Goal: Check status: Check status

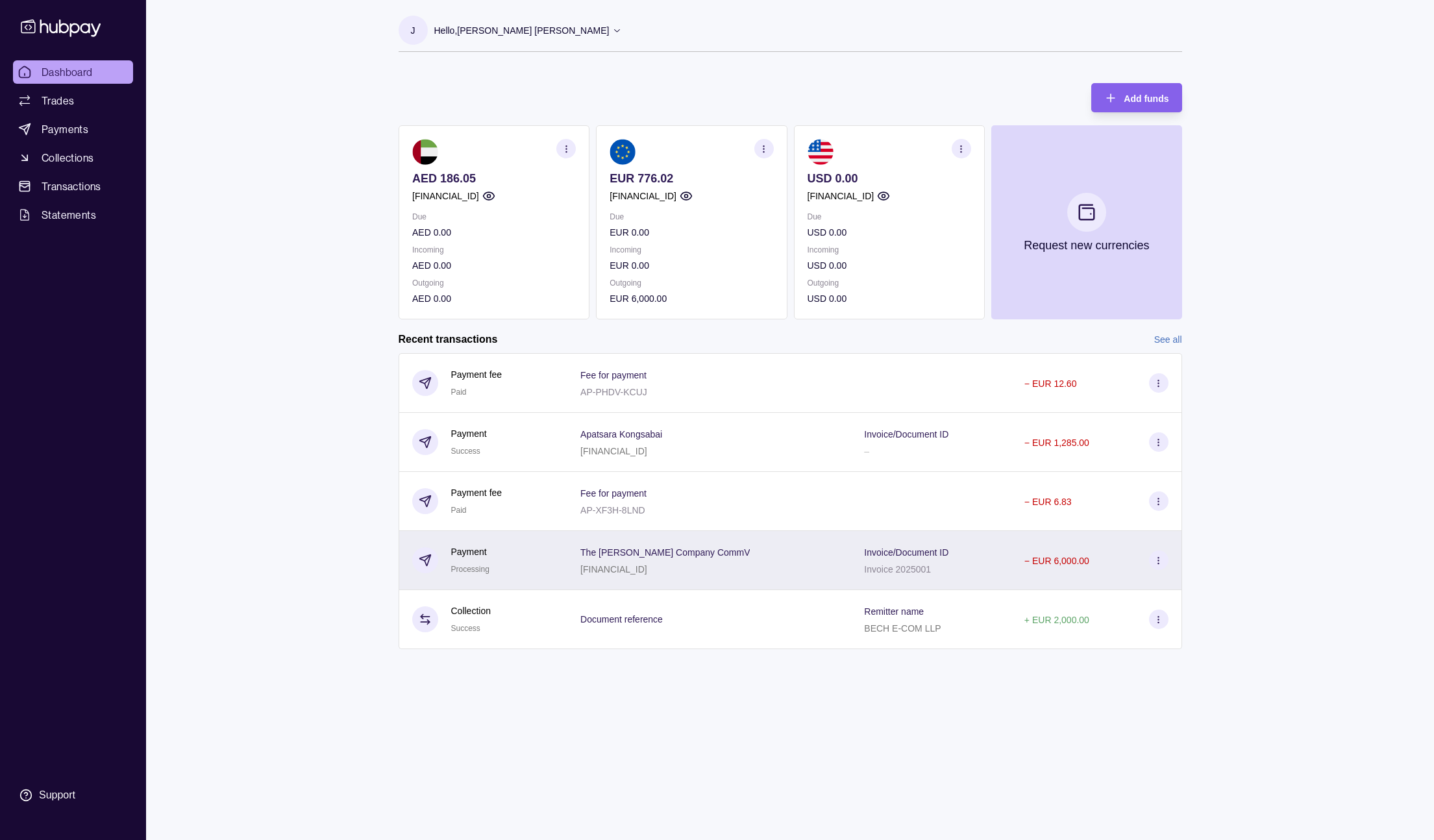
click at [984, 555] on div "Invoice/Document ID Invoice 2025001" at bounding box center [931, 560] width 160 height 59
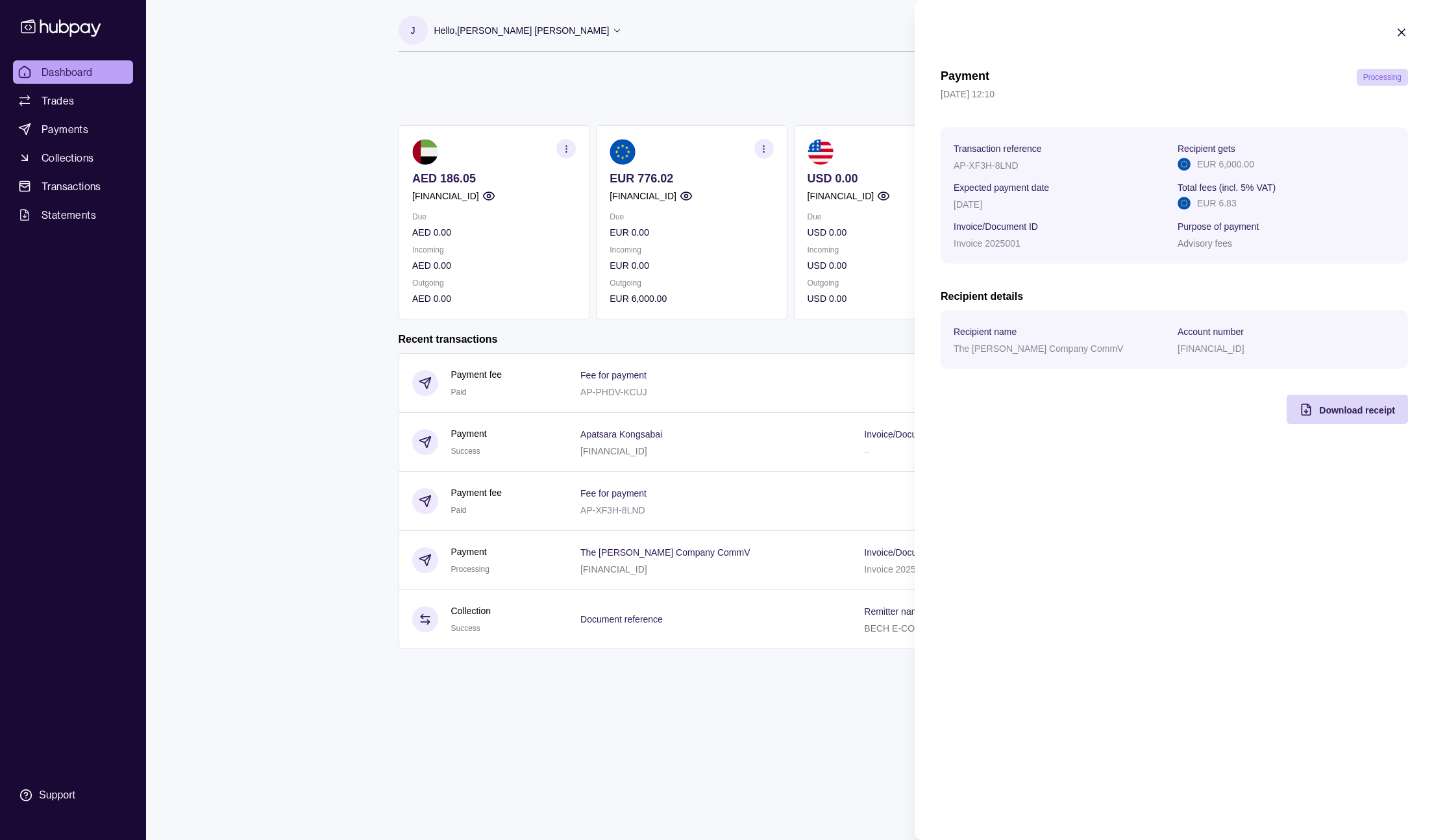
click at [831, 437] on html "Dashboard Trades Payments Collections Transactions Statements Support J Hello, …" at bounding box center [717, 420] width 1434 height 840
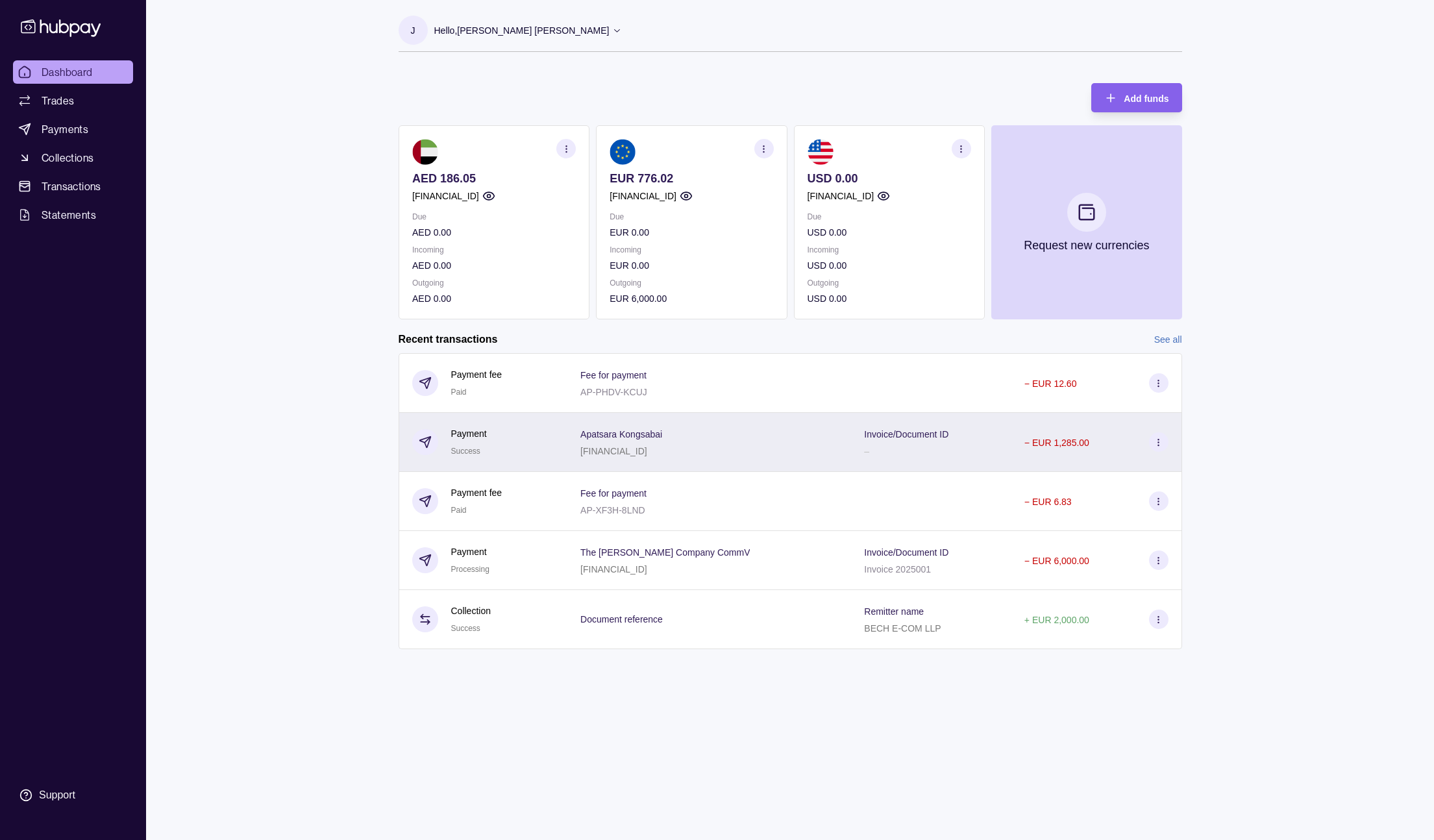
click at [851, 439] on div "Invoice/Document ID –" at bounding box center [931, 442] width 160 height 59
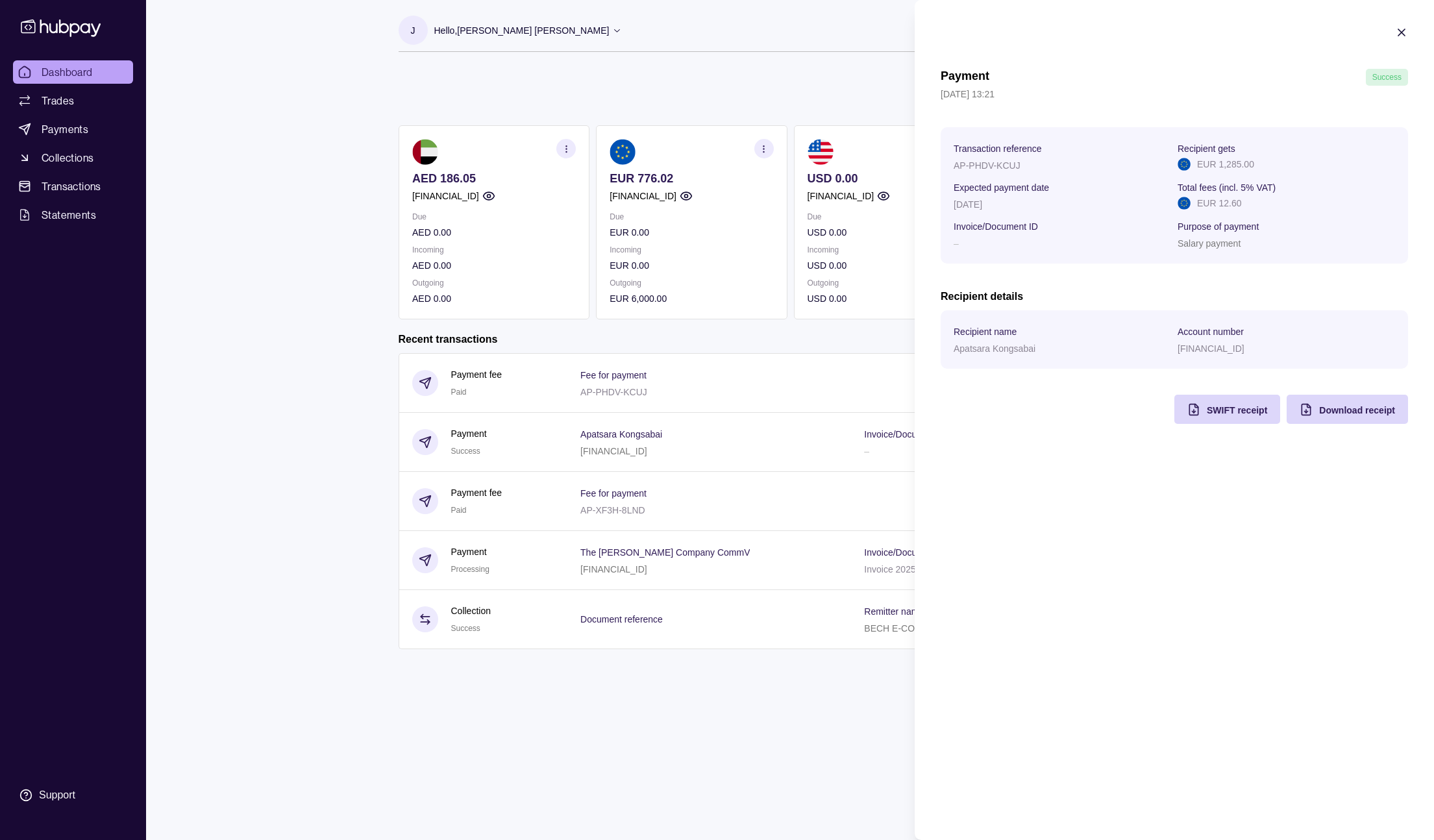
click at [1399, 35] on icon "button" at bounding box center [1401, 32] width 13 height 13
